Goal: Transaction & Acquisition: Purchase product/service

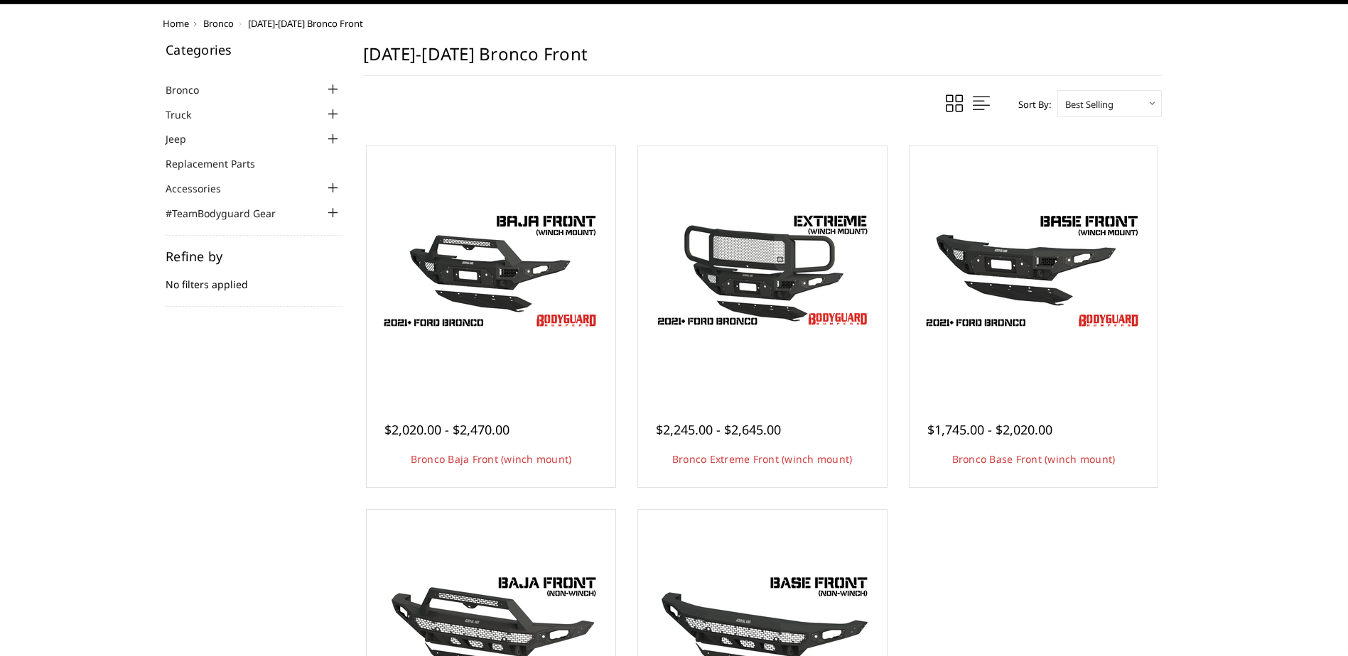
scroll to position [71, 0]
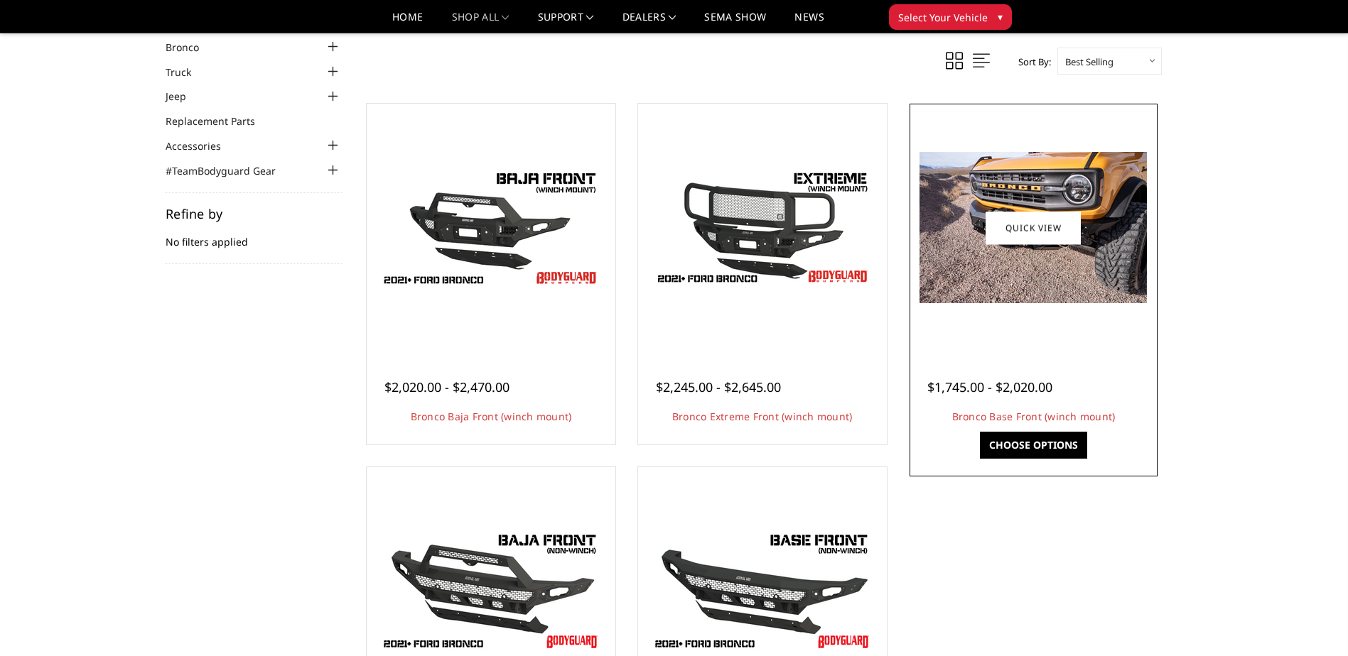
click at [1032, 272] on img at bounding box center [1032, 227] width 227 height 151
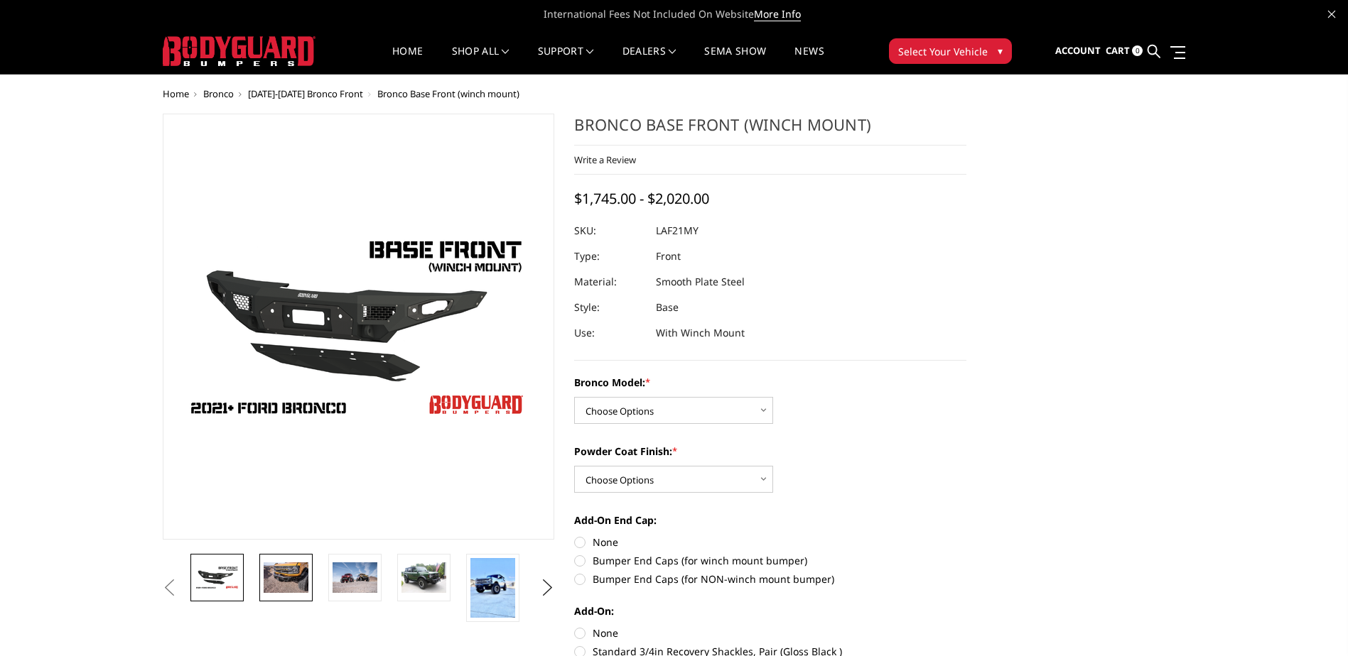
click at [293, 584] on img at bounding box center [286, 578] width 45 height 30
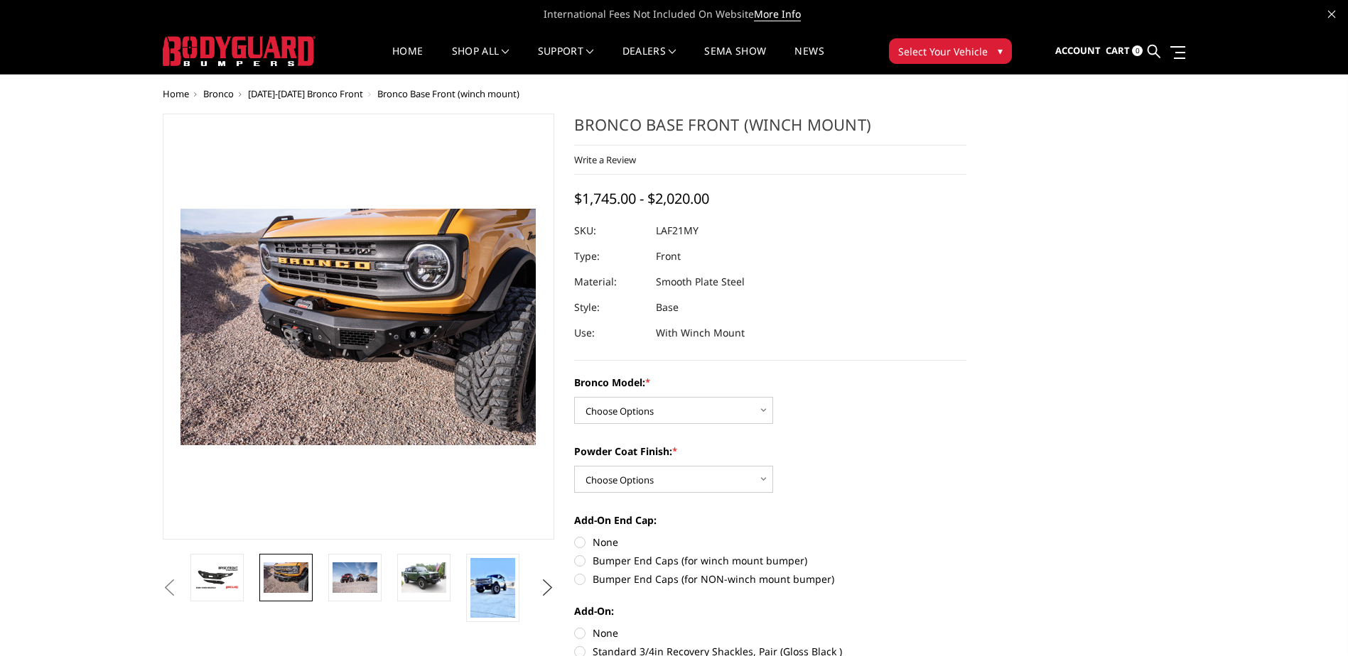
click at [542, 590] on button "Next" at bounding box center [546, 588] width 21 height 21
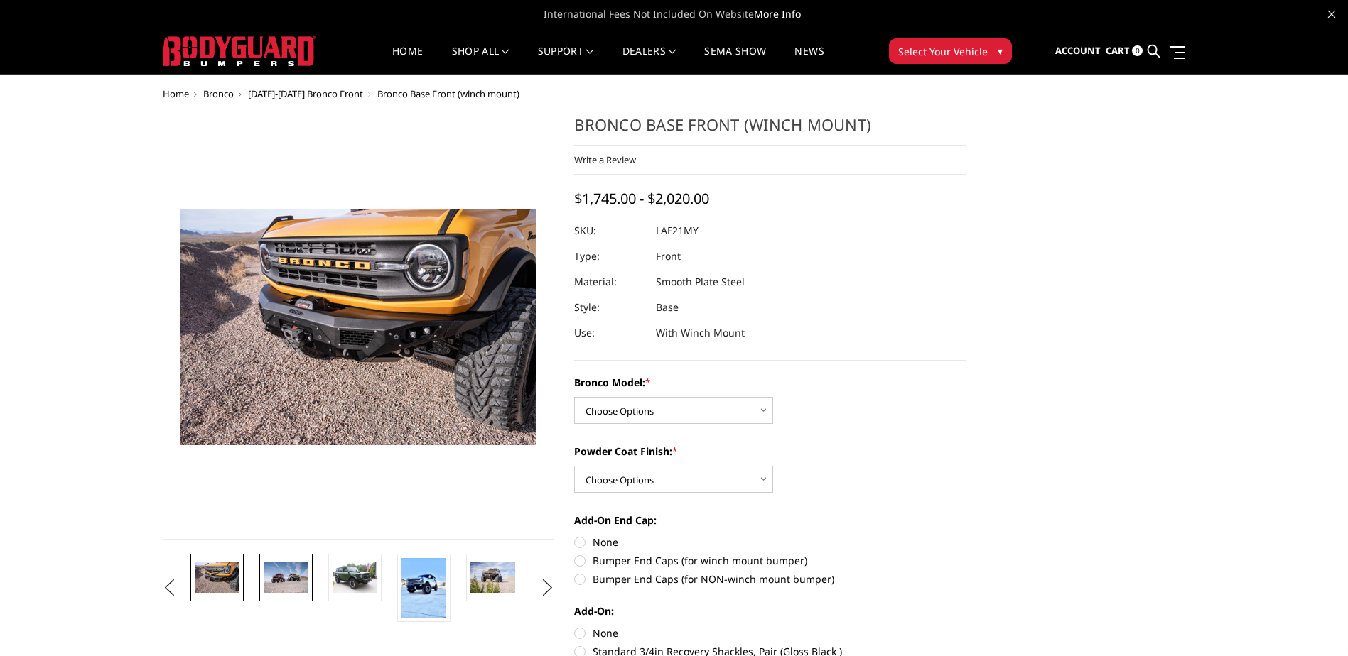
click at [304, 585] on img at bounding box center [286, 578] width 45 height 30
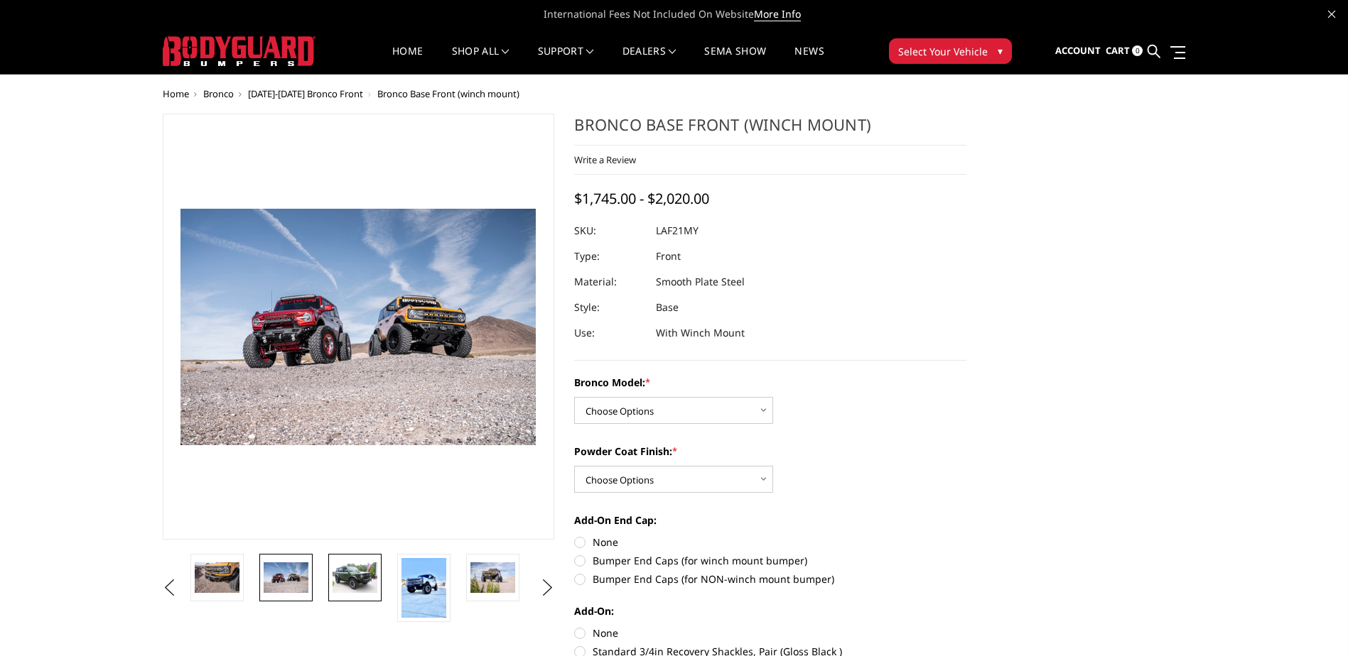
click at [346, 584] on img at bounding box center [355, 578] width 45 height 30
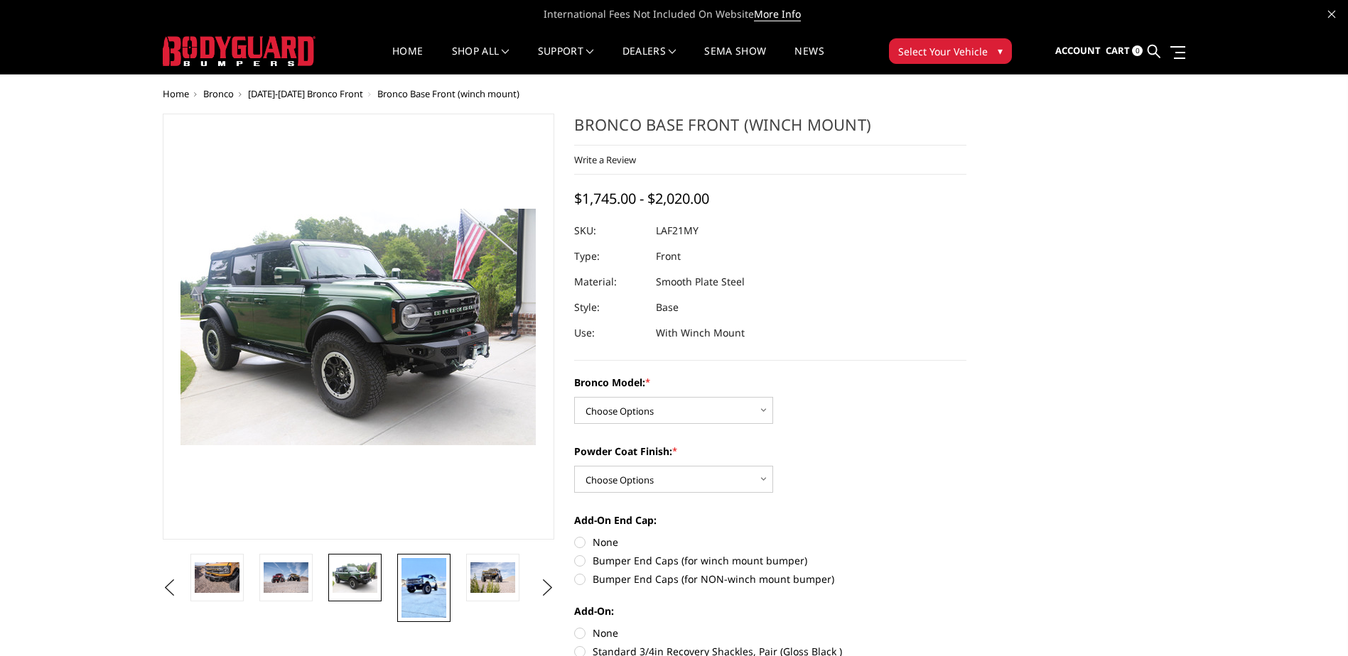
click at [410, 581] on img at bounding box center [423, 588] width 45 height 60
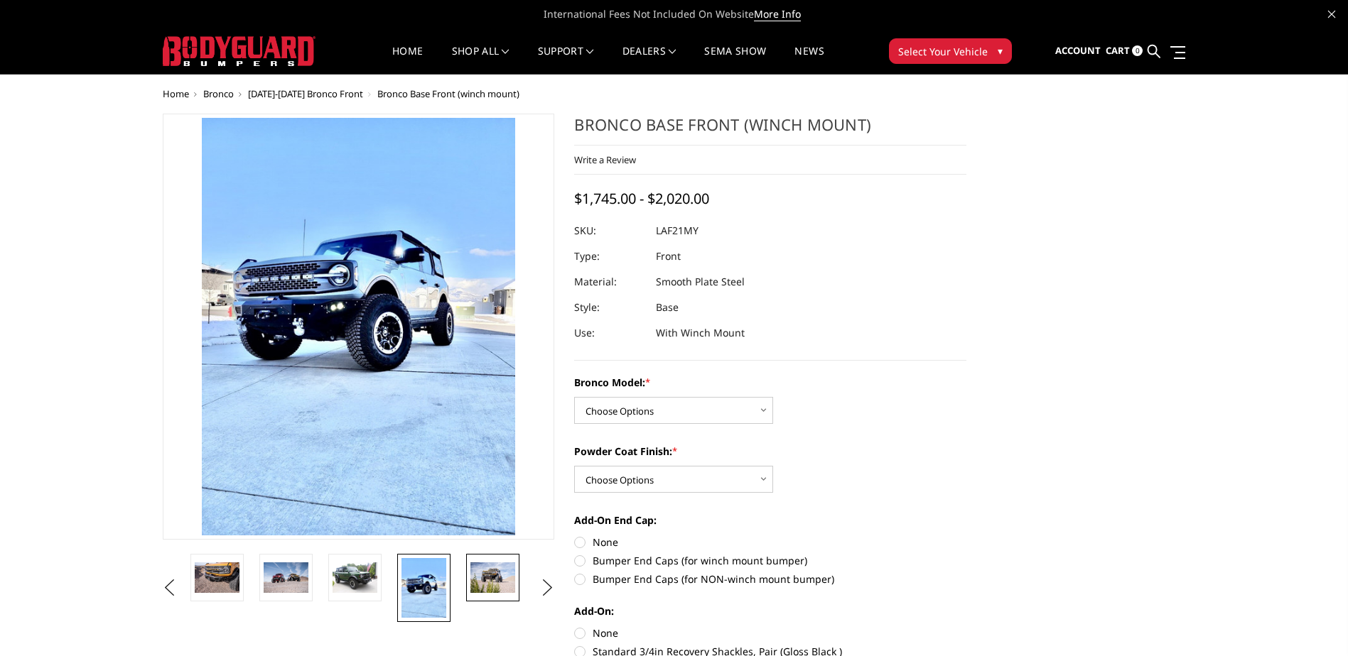
click at [481, 578] on img at bounding box center [492, 578] width 45 height 30
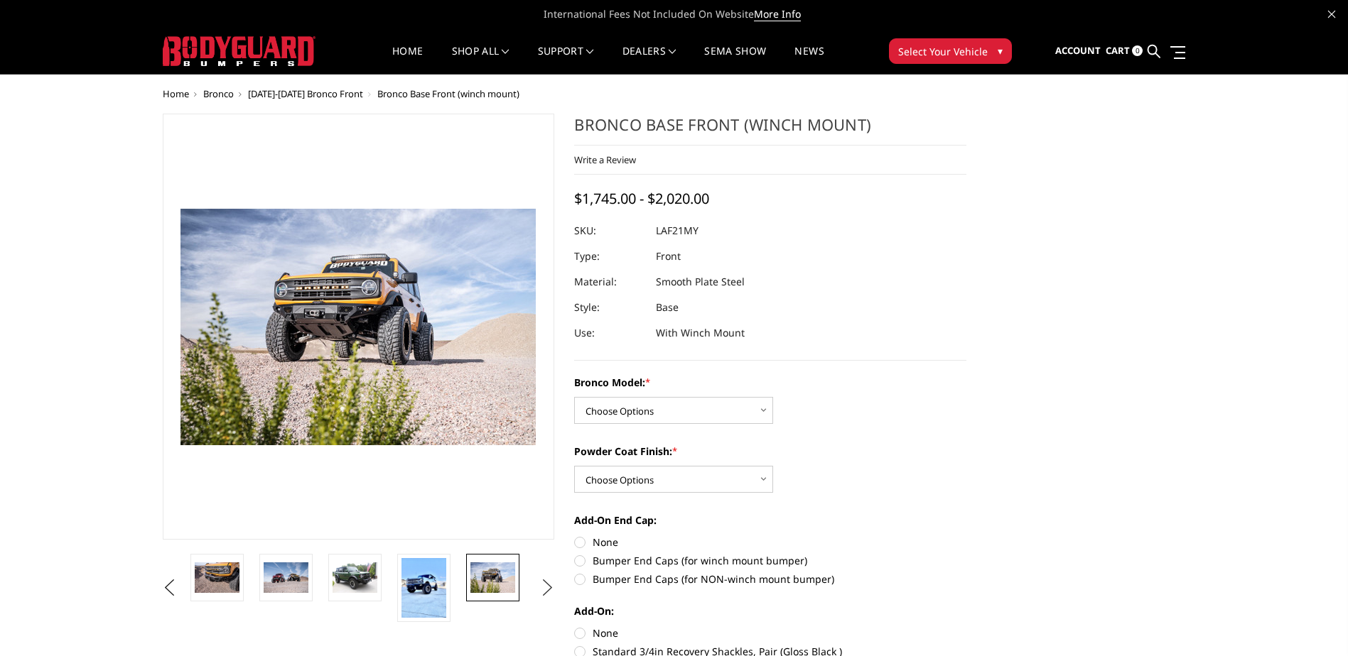
click at [551, 588] on button "Next" at bounding box center [546, 588] width 21 height 21
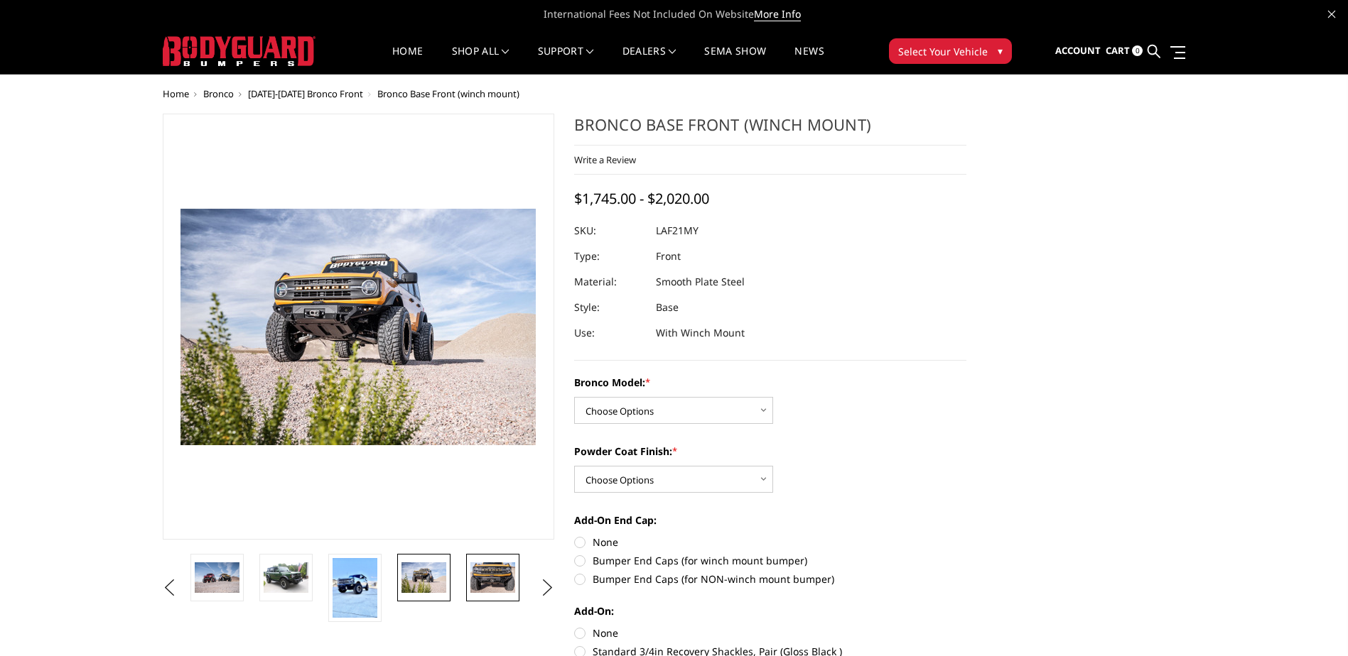
click at [493, 583] on img at bounding box center [492, 578] width 45 height 30
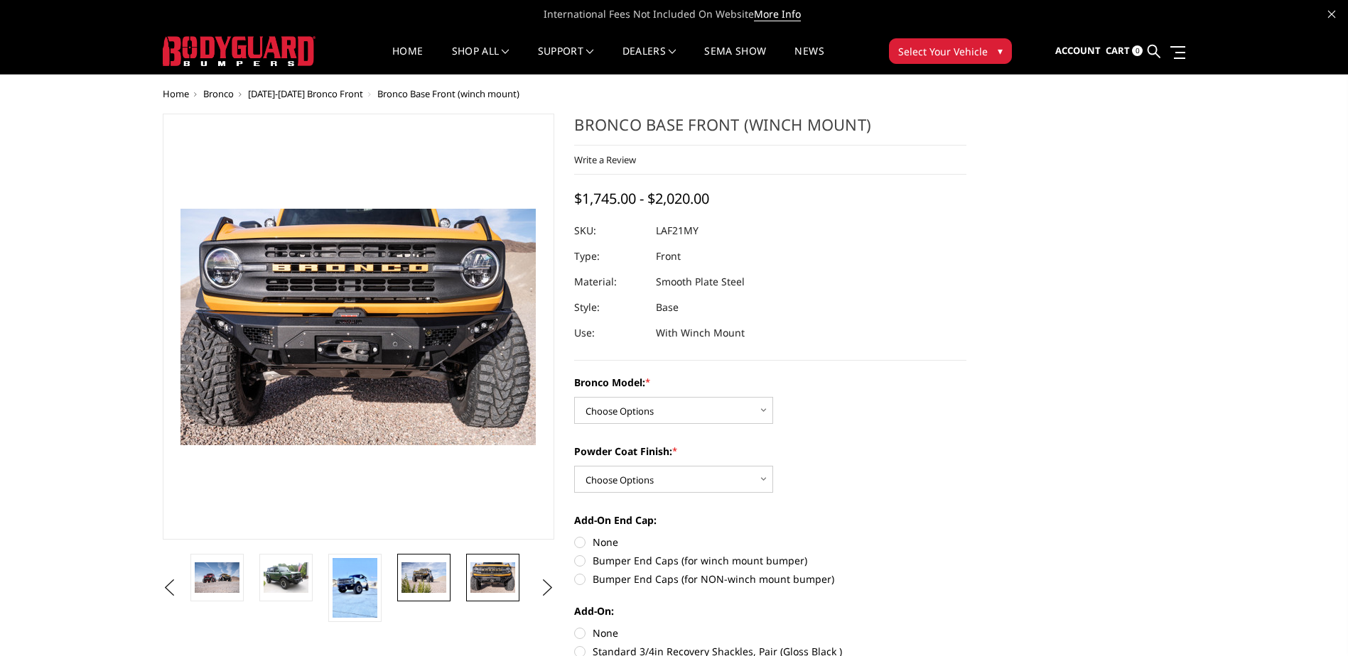
click at [426, 586] on img at bounding box center [423, 578] width 45 height 30
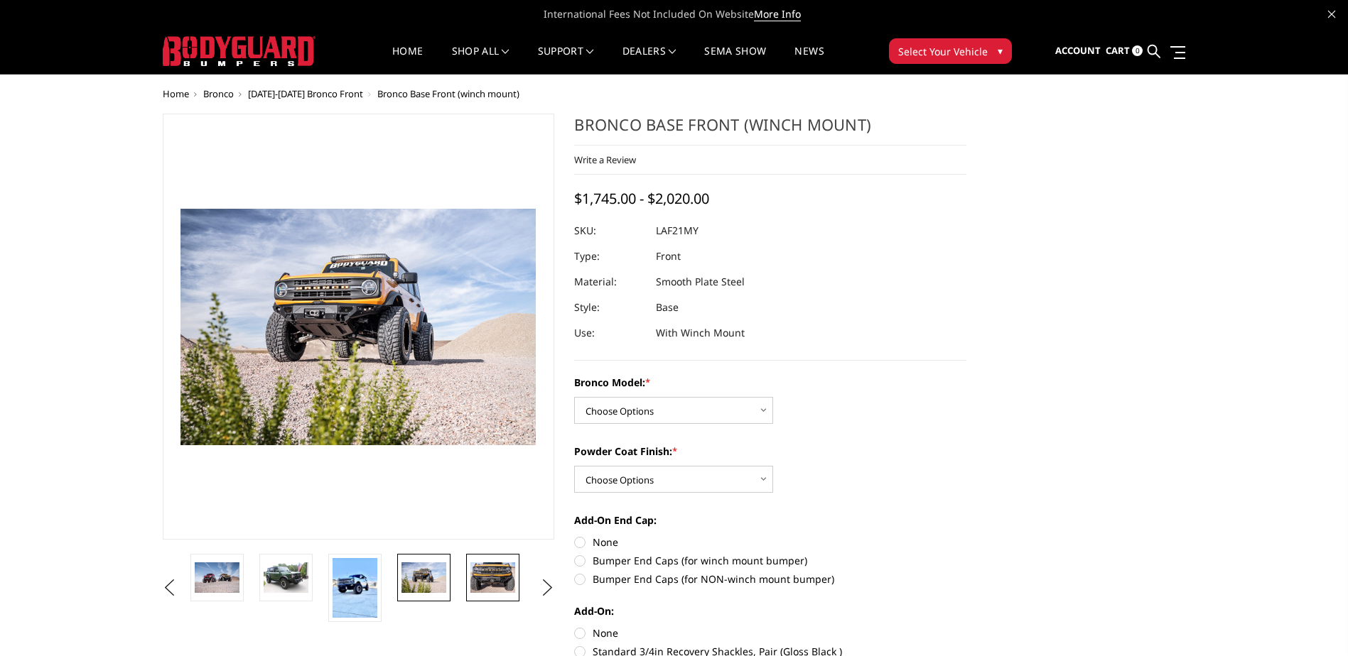
click at [475, 585] on img at bounding box center [492, 578] width 45 height 30
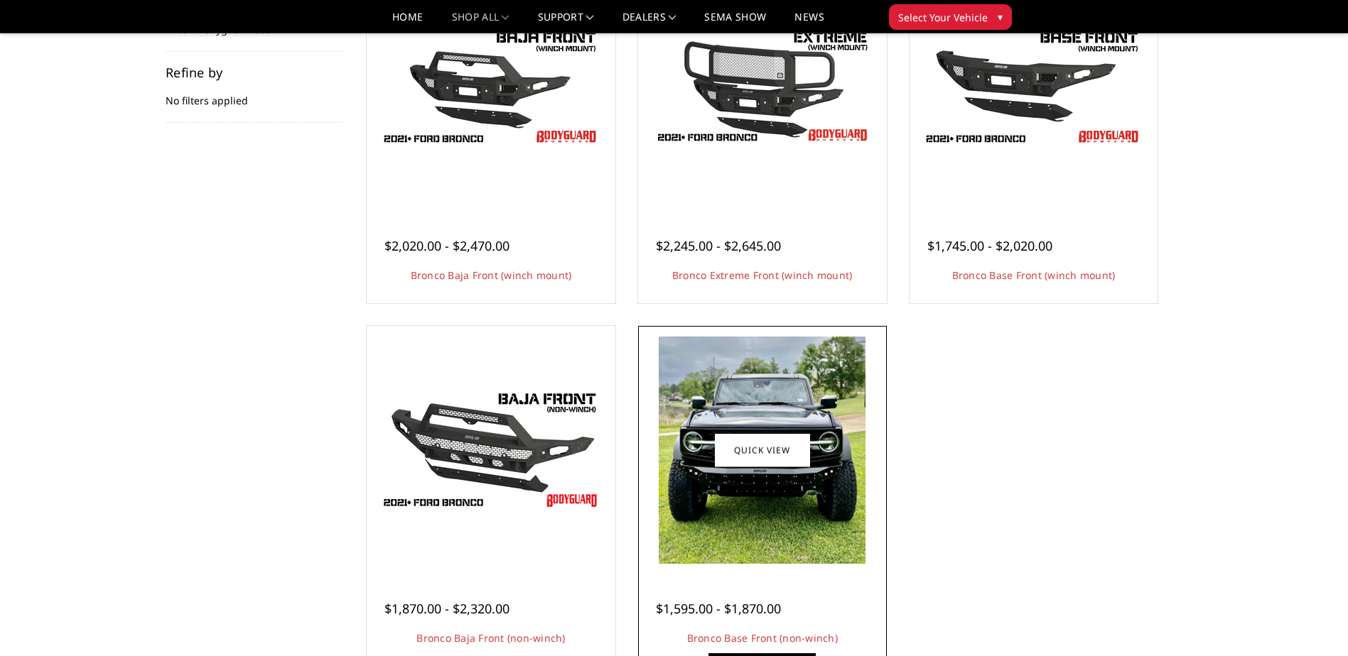
scroll to position [213, 0]
click at [787, 515] on img at bounding box center [762, 449] width 207 height 227
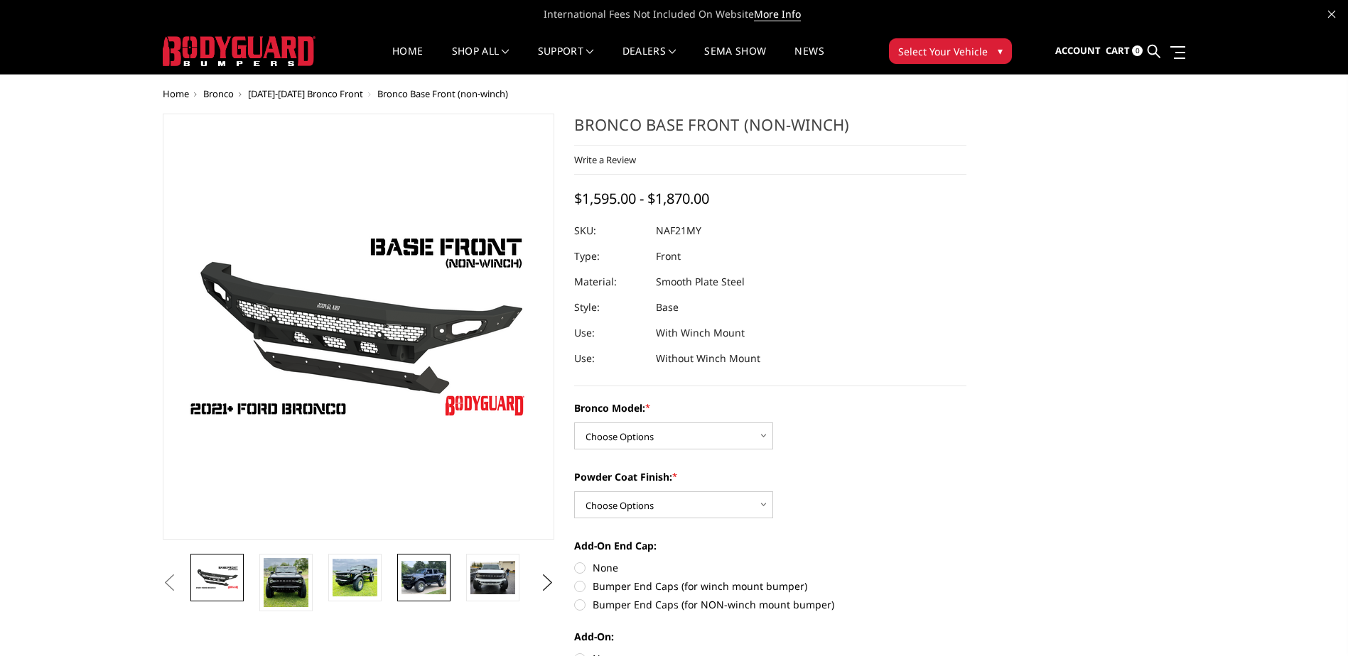
click at [435, 578] on img at bounding box center [423, 577] width 45 height 33
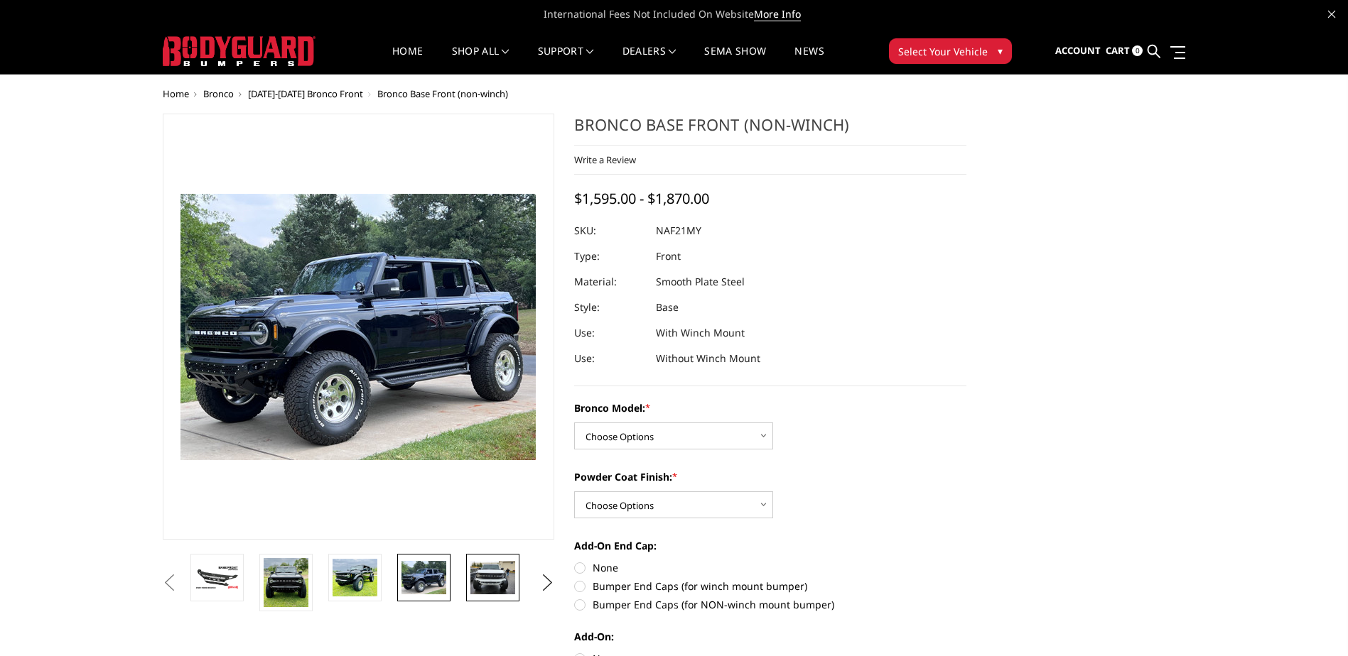
click at [487, 575] on img at bounding box center [492, 577] width 45 height 33
